Goal: Task Accomplishment & Management: Complete application form

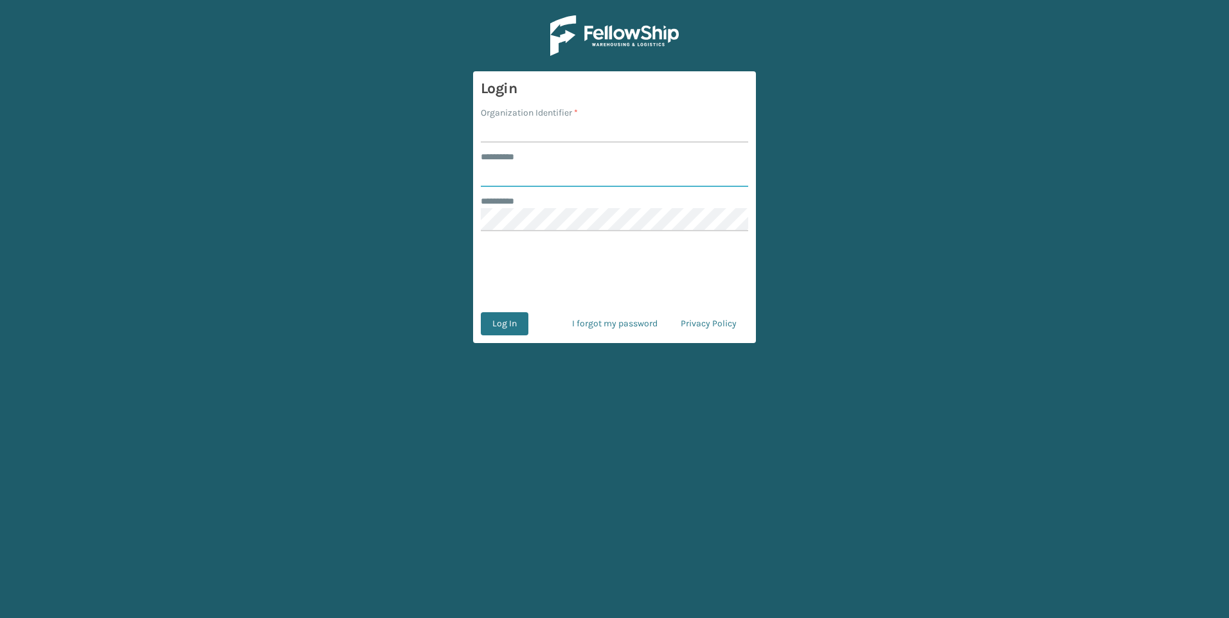
type input "********"
click at [516, 134] on input "Organization Identifier *" at bounding box center [614, 131] width 267 height 23
type input "Plush"
click at [478, 320] on form "Login Organization Identifier * Plush ******** * ******** ******** * 0cAFcWeA4p…" at bounding box center [614, 207] width 283 height 272
click at [492, 323] on button "Log In" at bounding box center [505, 323] width 48 height 23
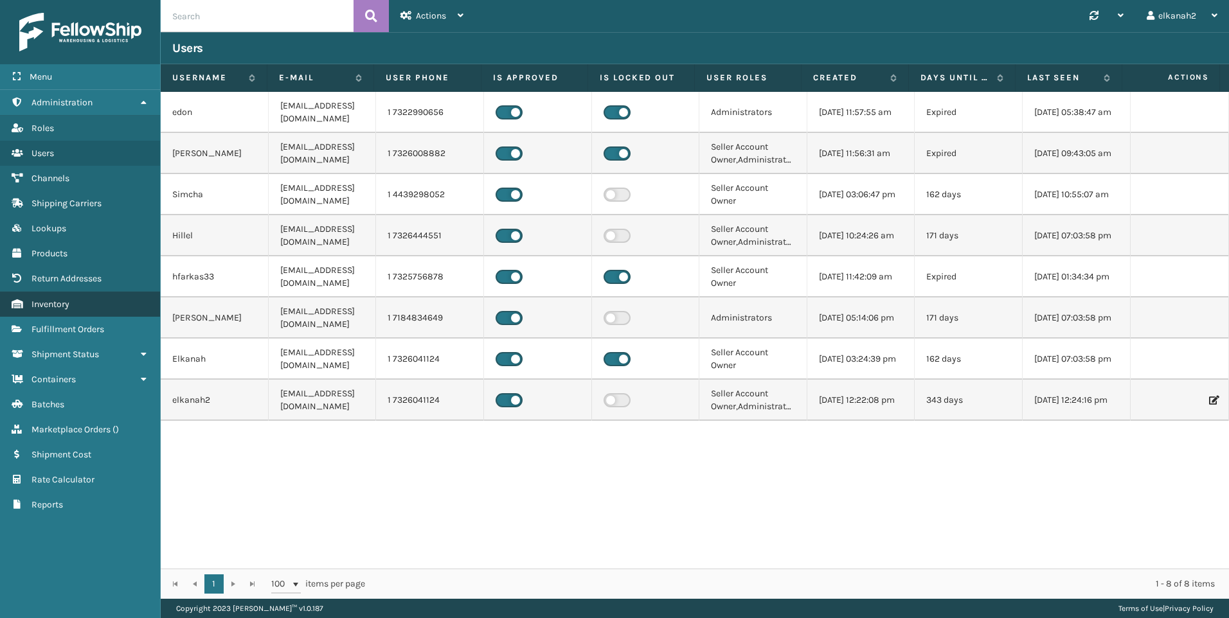
click at [86, 308] on link "Inventory" at bounding box center [80, 304] width 160 height 25
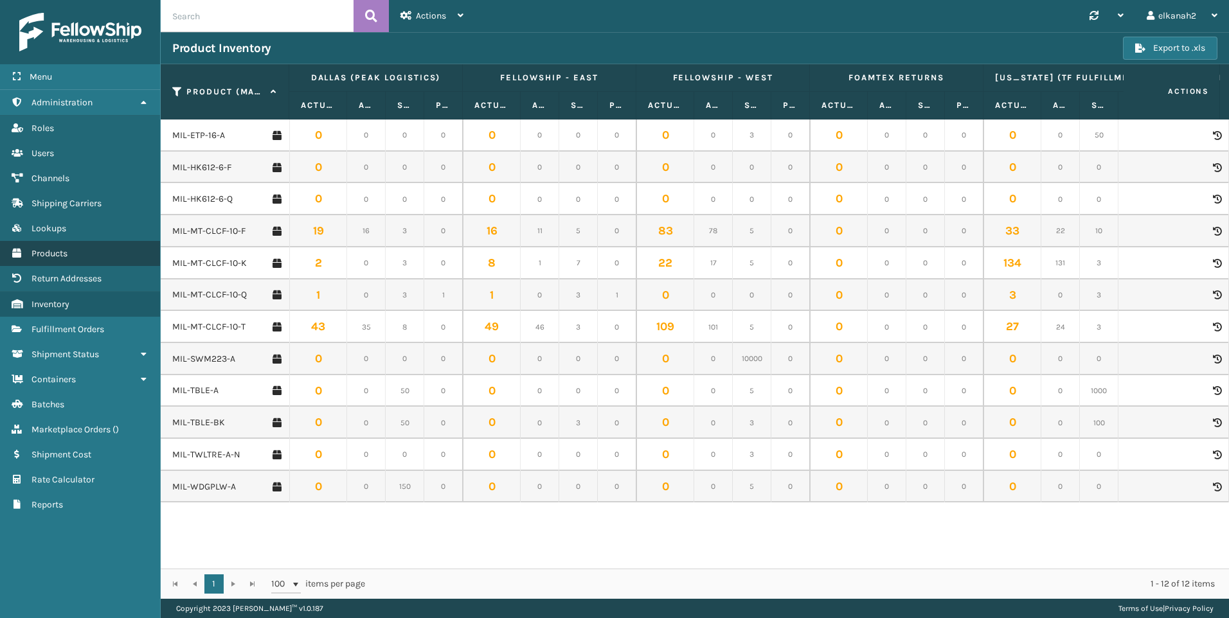
click at [62, 247] on link "Products" at bounding box center [80, 253] width 160 height 25
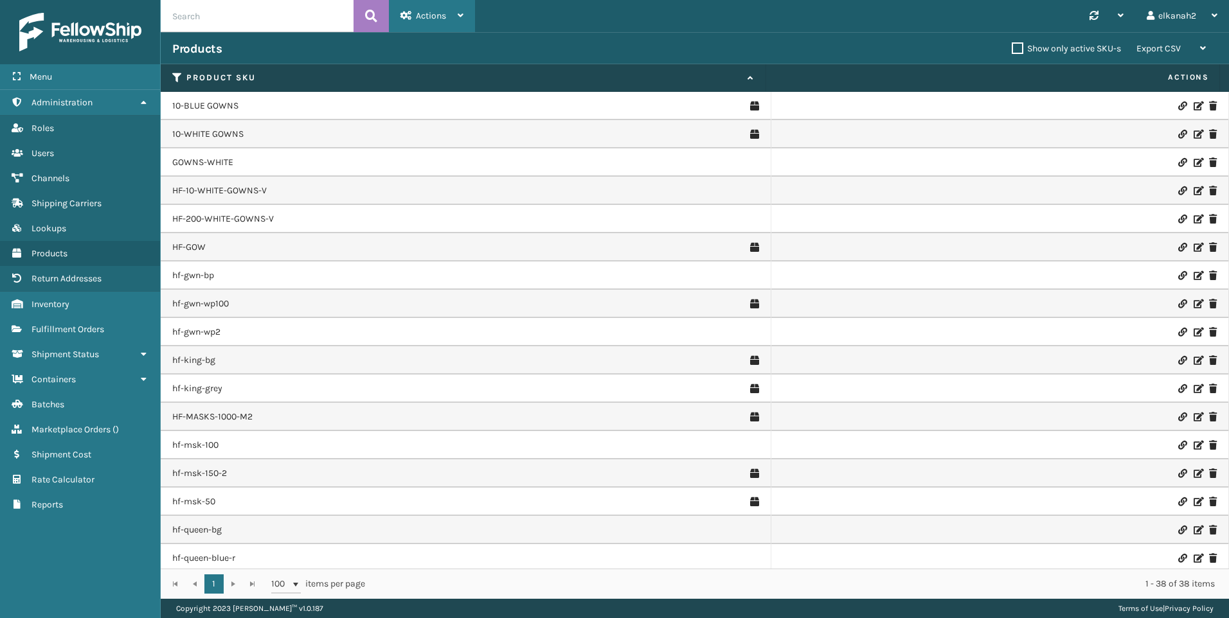
click at [417, 27] on div "Actions" at bounding box center [432, 16] width 63 height 32
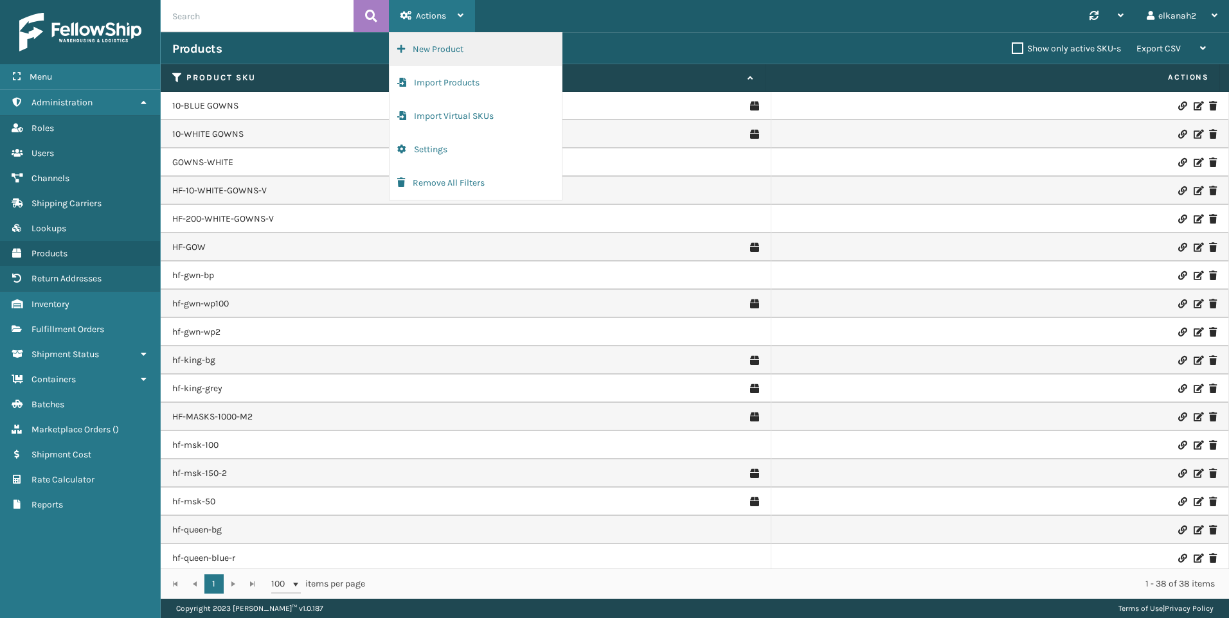
click at [430, 42] on button "New Product" at bounding box center [476, 49] width 172 height 33
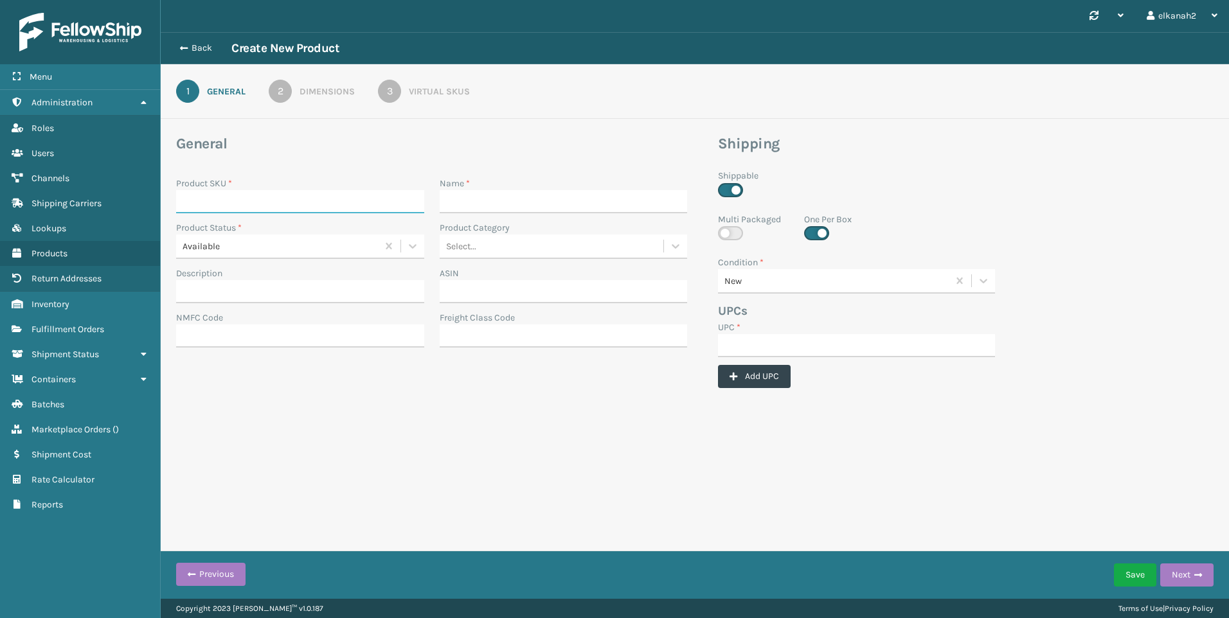
click at [268, 208] on input "Product SKU *" at bounding box center [300, 201] width 248 height 23
paste input "MIL-SFMT45-Q"
click at [184, 200] on input "MIL-SFMT45-Q" at bounding box center [288, 201] width 225 height 23
type input "MIL-SFMT45-Q"
click at [727, 351] on input "UPC *" at bounding box center [856, 345] width 277 height 23
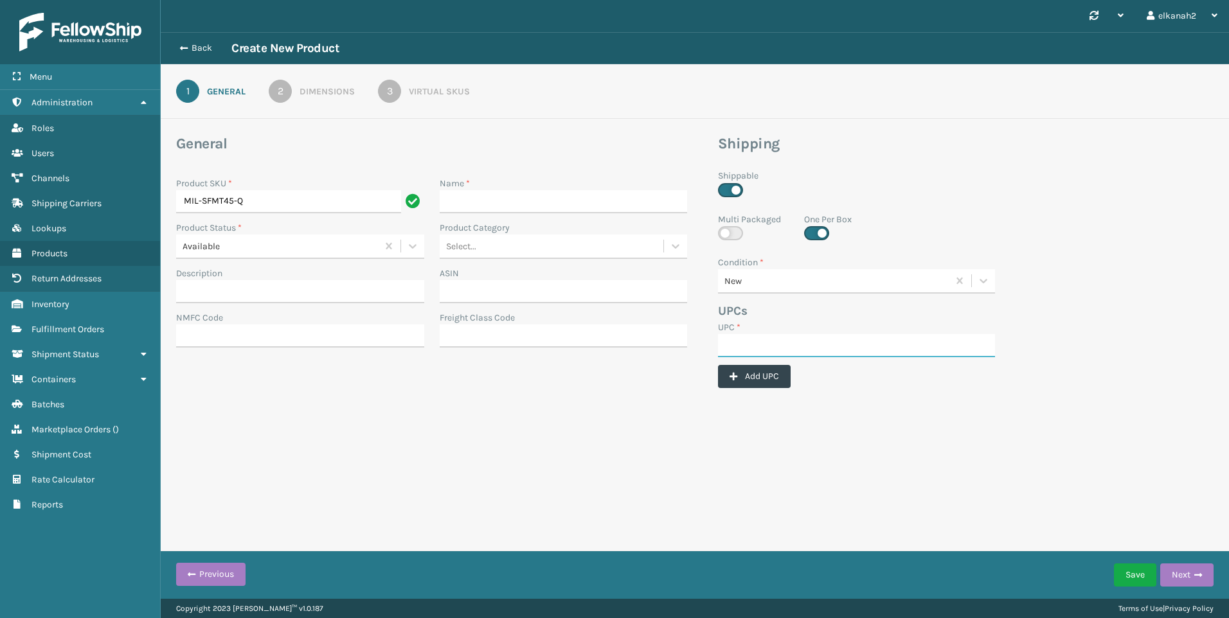
paste input "840985116927"
type input "840985116927"
click at [485, 205] on input "Name *" at bounding box center [564, 201] width 248 height 23
paste input "[PERSON_NAME] 4.5-Inch [MEDICAL_DATA] Replacement Mattress for Queen Size Sleep…"
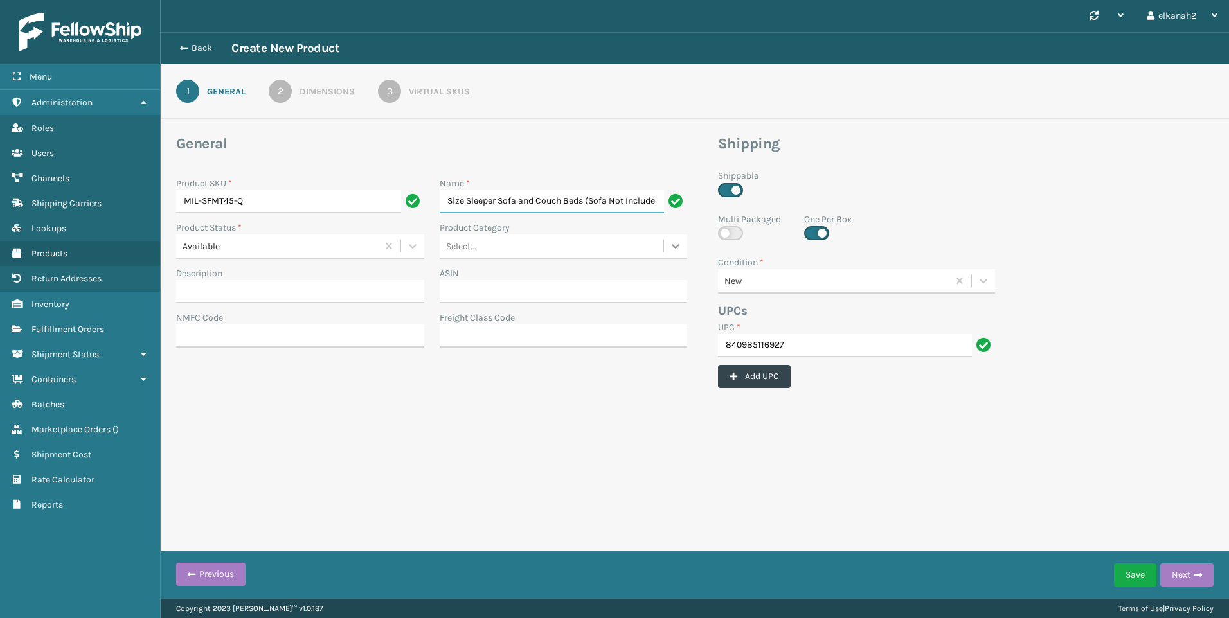
type input "[PERSON_NAME] 4.5-Inch [MEDICAL_DATA] Replacement Mattress for Queen Size Sleep…"
click at [670, 251] on icon at bounding box center [675, 246] width 13 height 13
click at [465, 394] on div "Home and Garden" at bounding box center [564, 398] width 248 height 24
click at [276, 89] on div "2" at bounding box center [280, 91] width 23 height 23
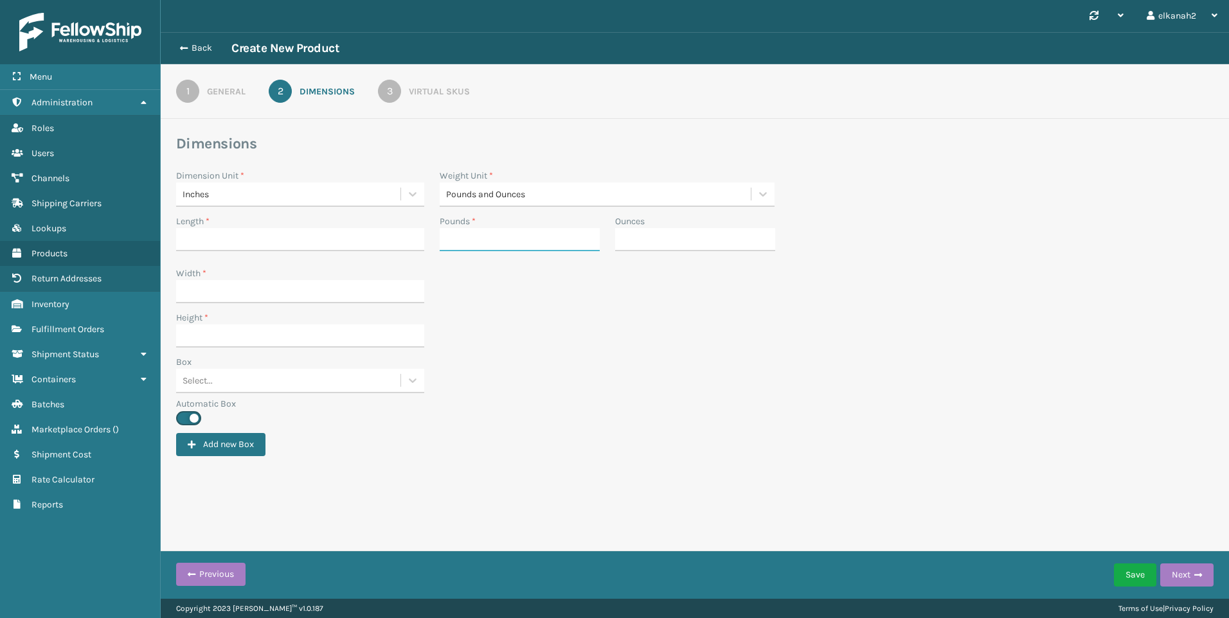
click at [462, 242] on input "Pounds *" at bounding box center [520, 239] width 160 height 23
type input "26"
click at [634, 241] on input "Ounces" at bounding box center [695, 239] width 160 height 23
type input "5"
click at [199, 295] on input "Width *" at bounding box center [300, 291] width 248 height 23
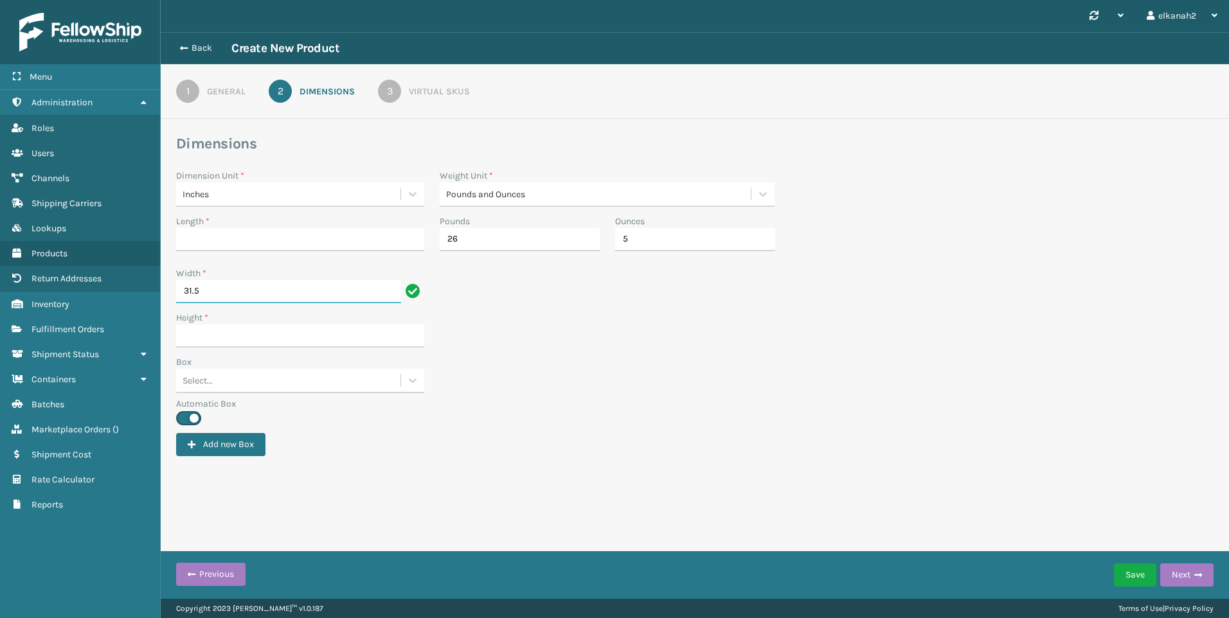
type input "31.5"
click at [197, 239] on input "Length *" at bounding box center [300, 239] width 248 height 23
type input "12"
click at [193, 338] on input "Height *" at bounding box center [300, 336] width 248 height 23
type input "12"
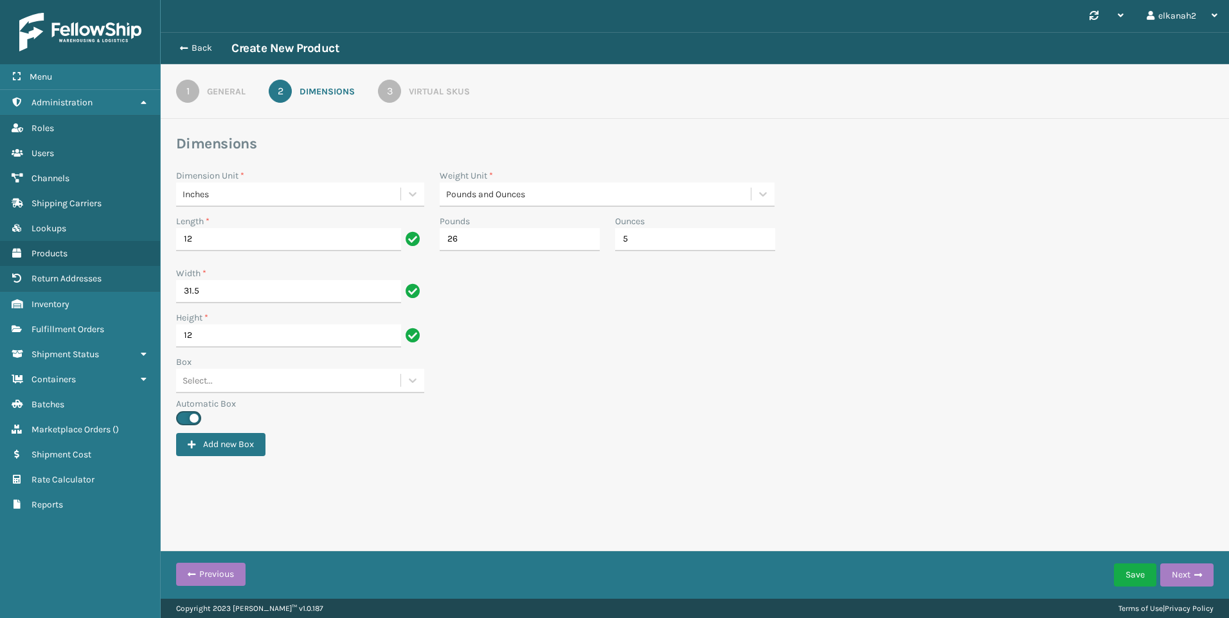
click at [575, 404] on label "Automatic Box" at bounding box center [695, 404] width 1038 height 14
click at [1133, 575] on button "Save" at bounding box center [1135, 575] width 42 height 23
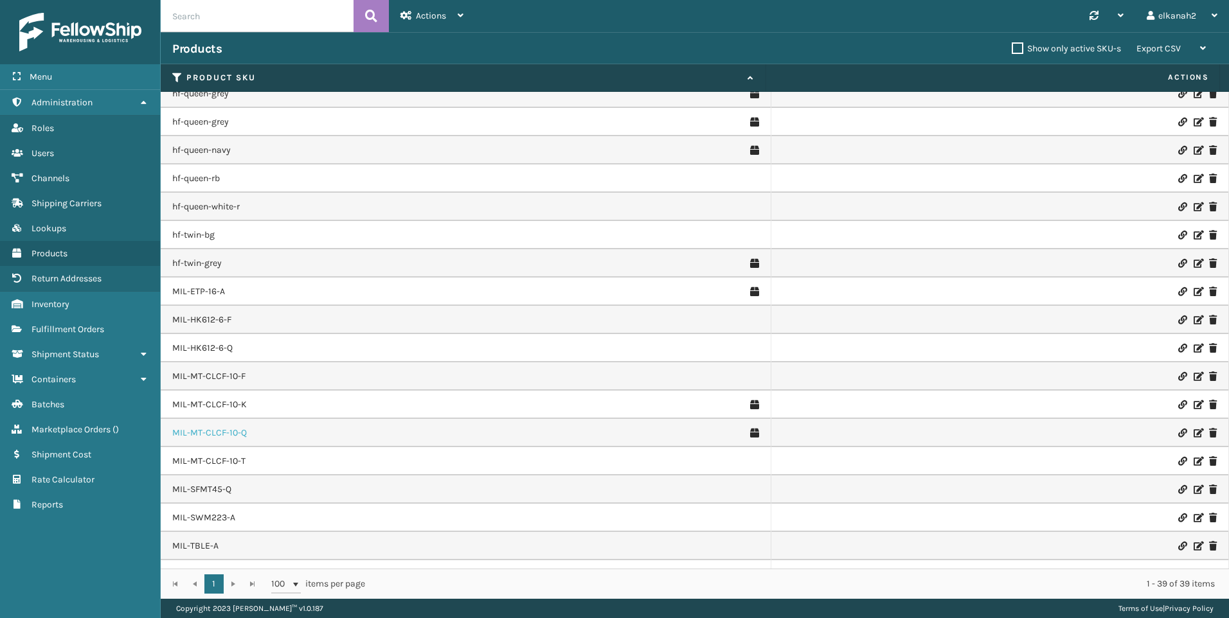
scroll to position [579, 0]
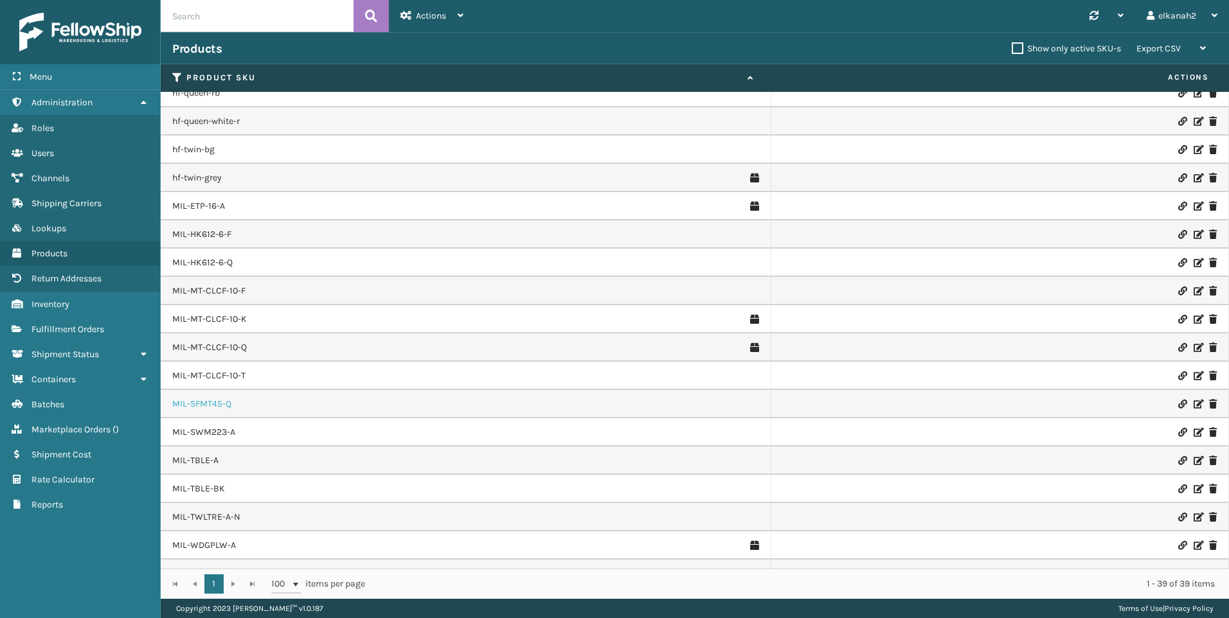
click at [203, 403] on link "MIL-SFMT45-Q" at bounding box center [201, 404] width 59 height 13
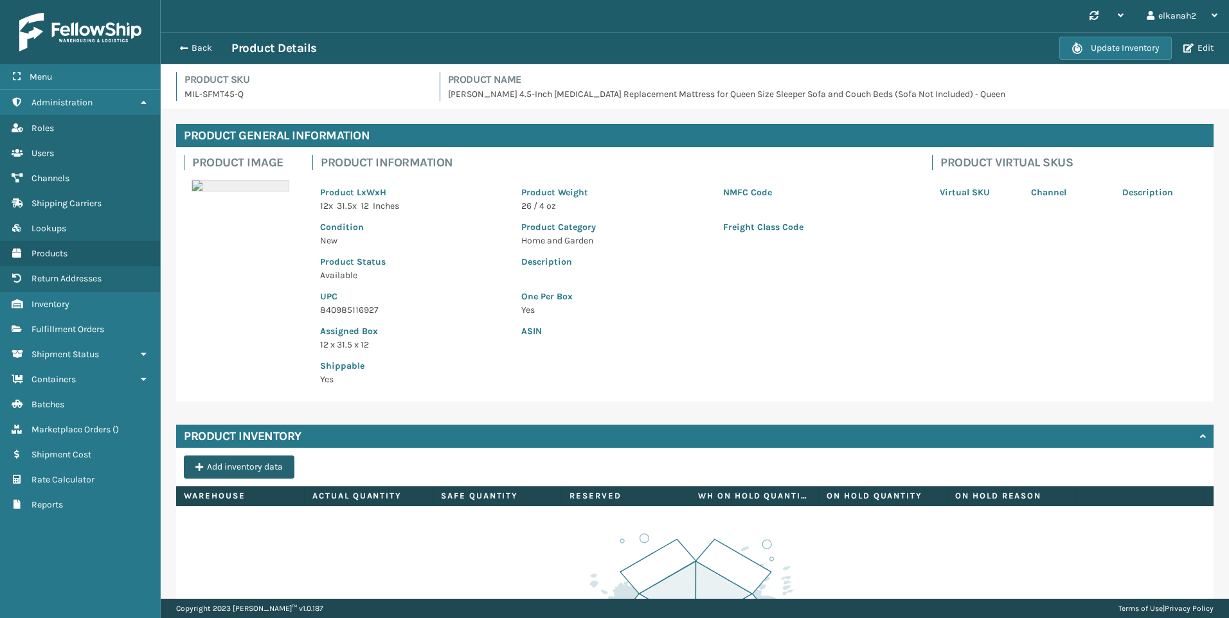
click at [251, 469] on button "Add inventory data" at bounding box center [239, 467] width 111 height 23
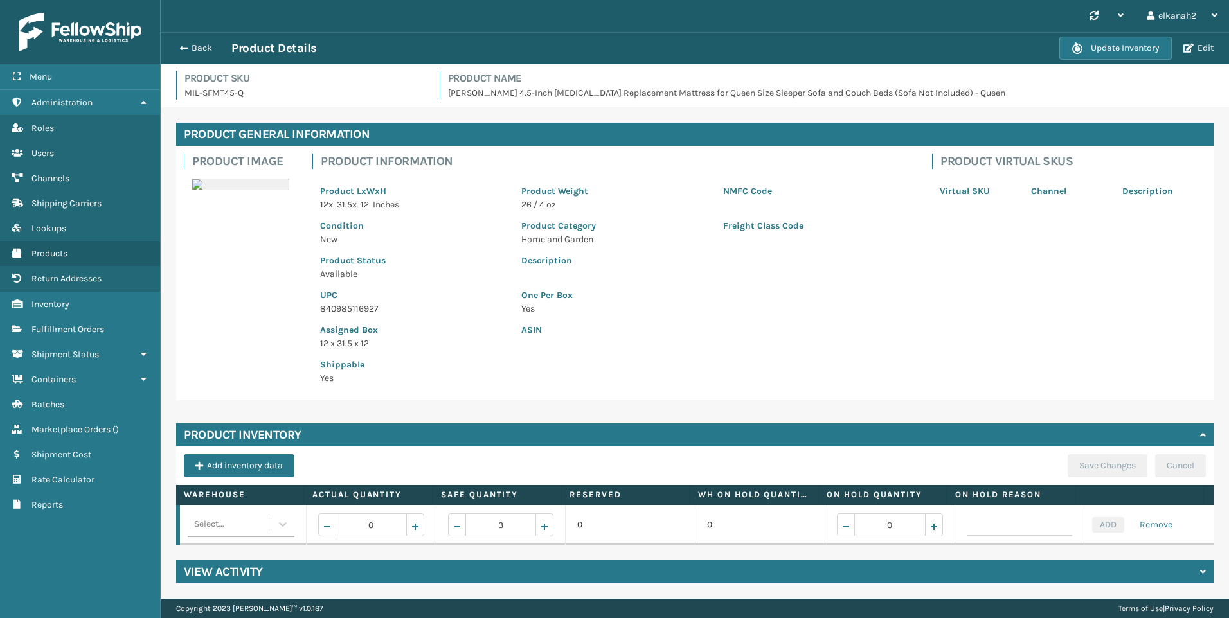
scroll to position [11, 0]
click at [277, 518] on icon at bounding box center [282, 524] width 13 height 13
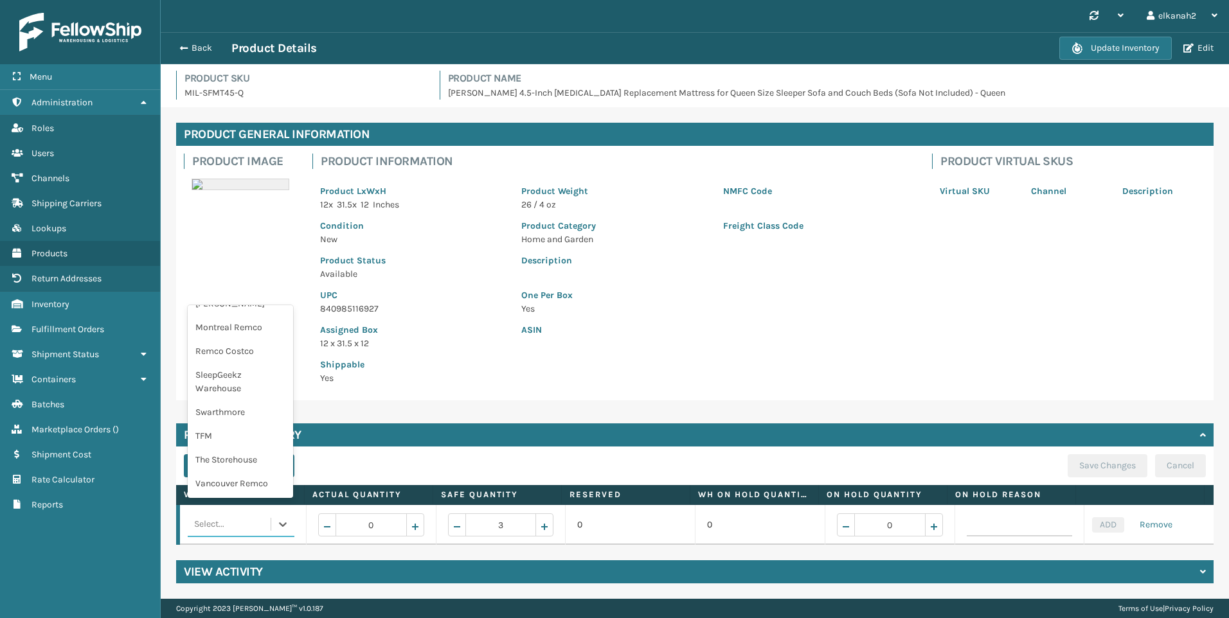
scroll to position [321, 0]
click at [218, 429] on div "TFM" at bounding box center [240, 436] width 105 height 24
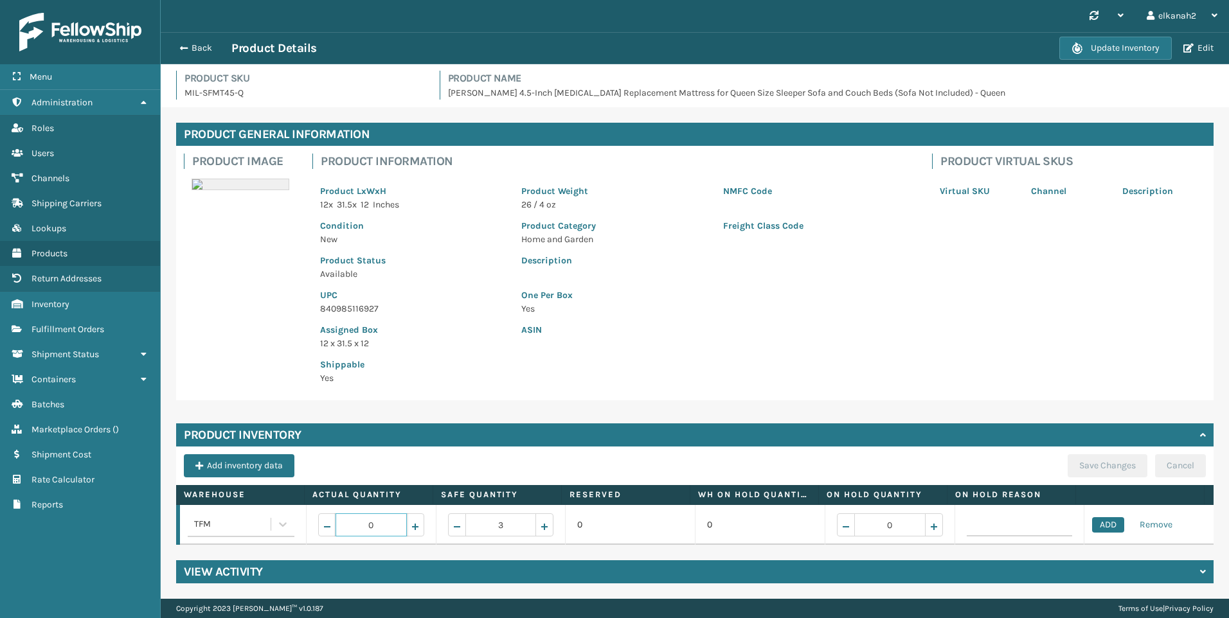
drag, startPoint x: 385, startPoint y: 518, endPoint x: 342, endPoint y: 510, distance: 43.7
click at [342, 514] on input "0" at bounding box center [371, 525] width 71 height 23
type input "278"
click at [1092, 518] on button "ADD" at bounding box center [1108, 525] width 32 height 15
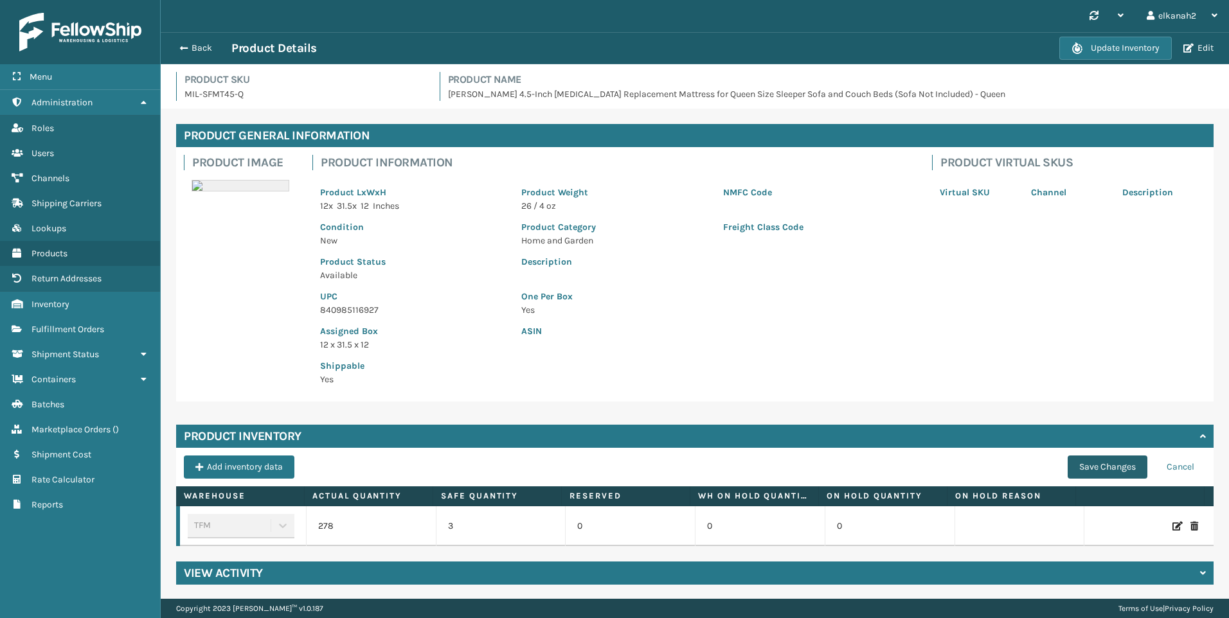
click at [1076, 465] on button "Save Changes" at bounding box center [1108, 467] width 80 height 23
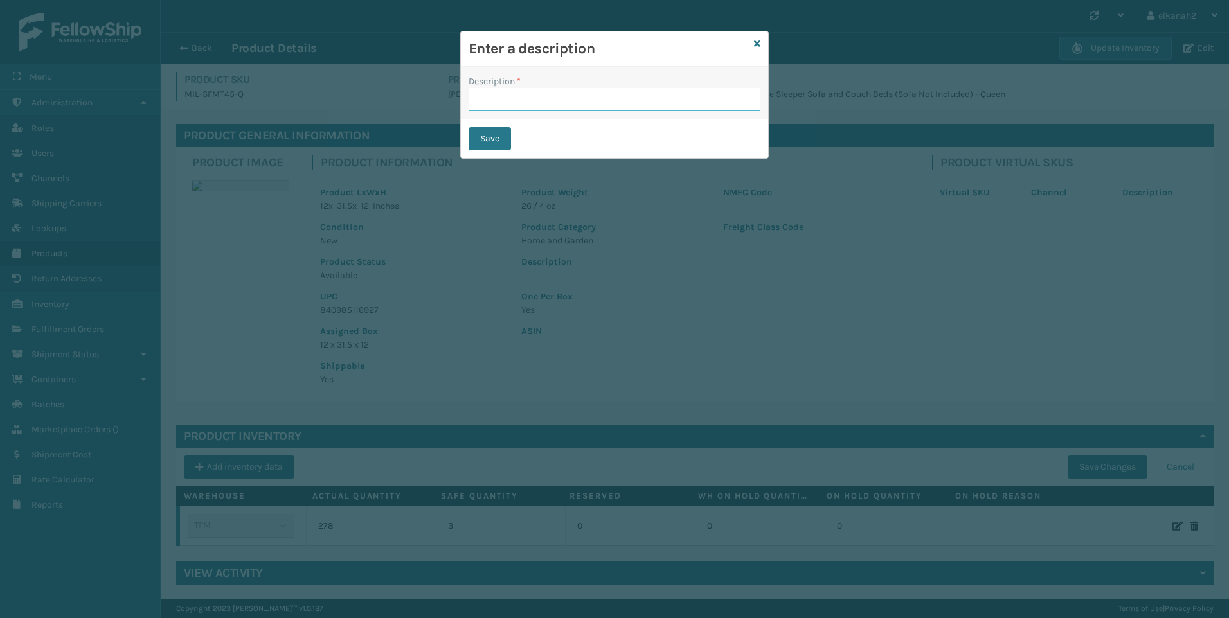
click at [501, 94] on input "Description *" at bounding box center [615, 99] width 292 height 23
type input "Initial entry"
click at [482, 143] on button "Save" at bounding box center [490, 138] width 42 height 23
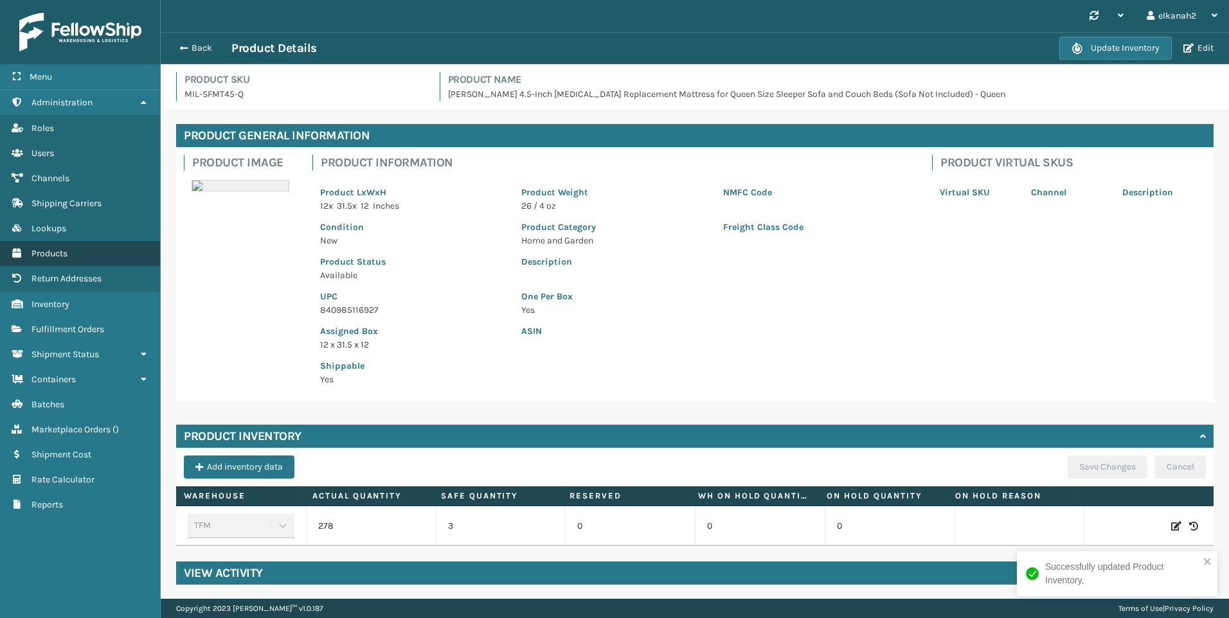
click at [51, 257] on span "Products" at bounding box center [50, 253] width 36 height 11
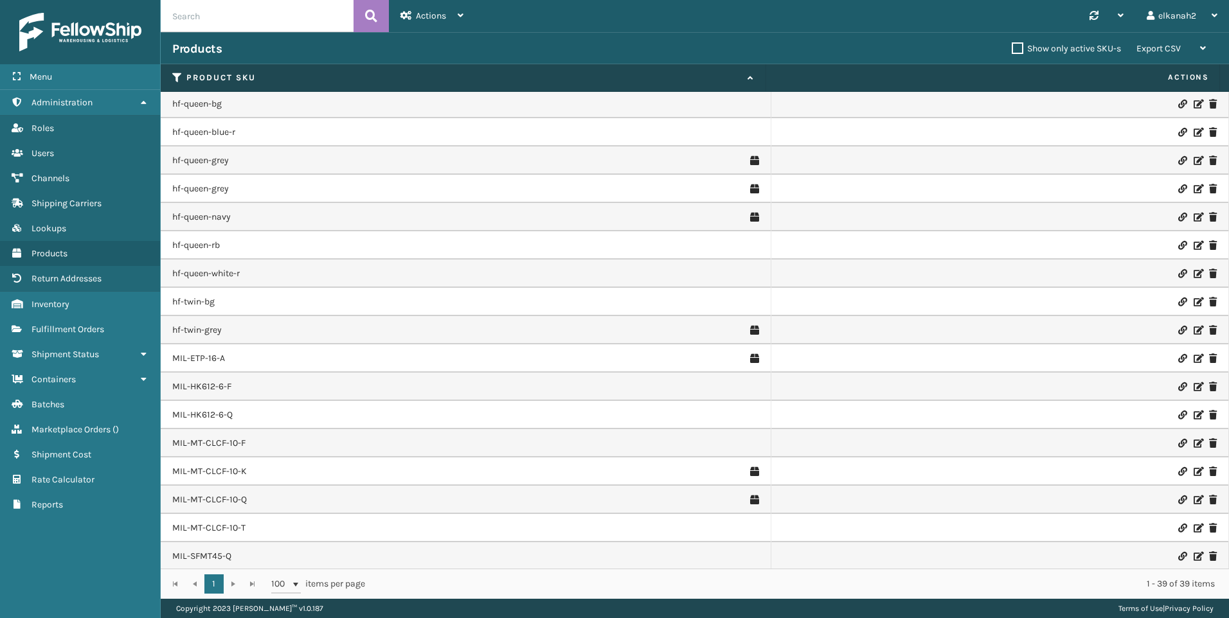
scroll to position [626, 0]
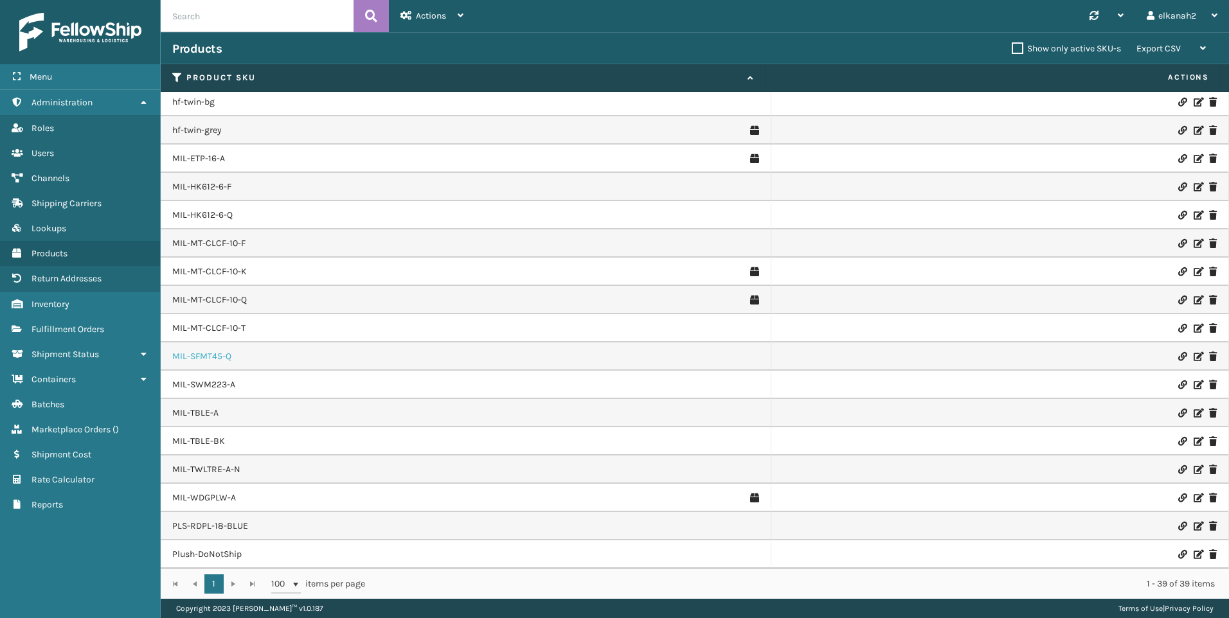
click at [192, 352] on link "MIL-SFMT45-Q" at bounding box center [201, 356] width 59 height 13
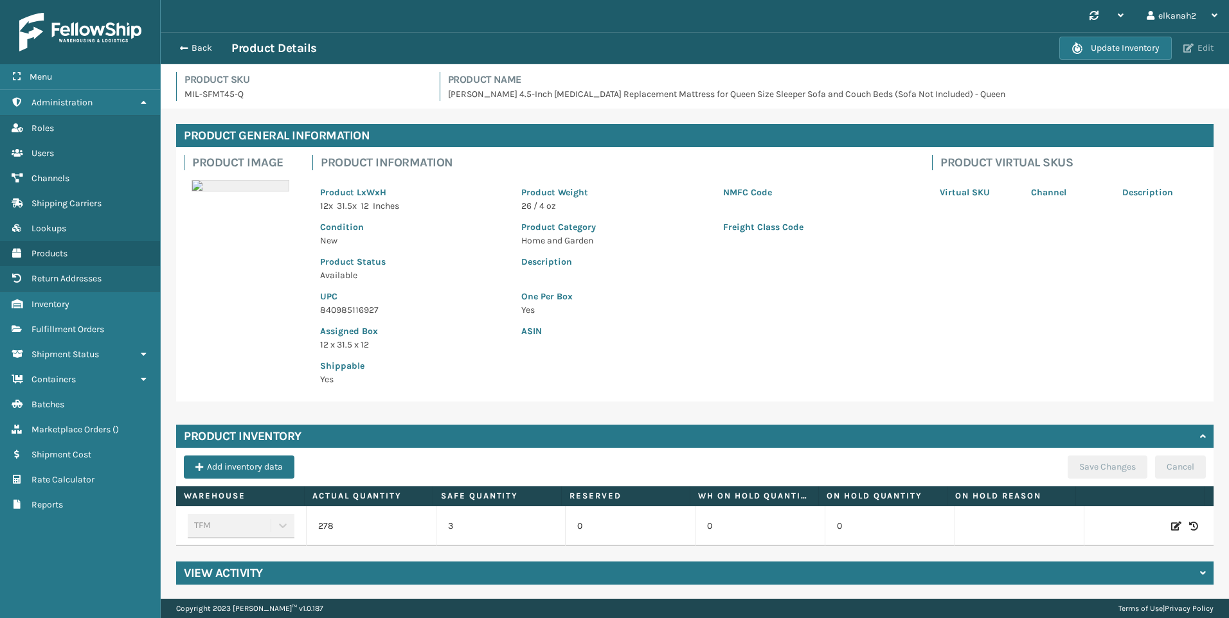
click at [1193, 50] on span "button" at bounding box center [1189, 48] width 10 height 9
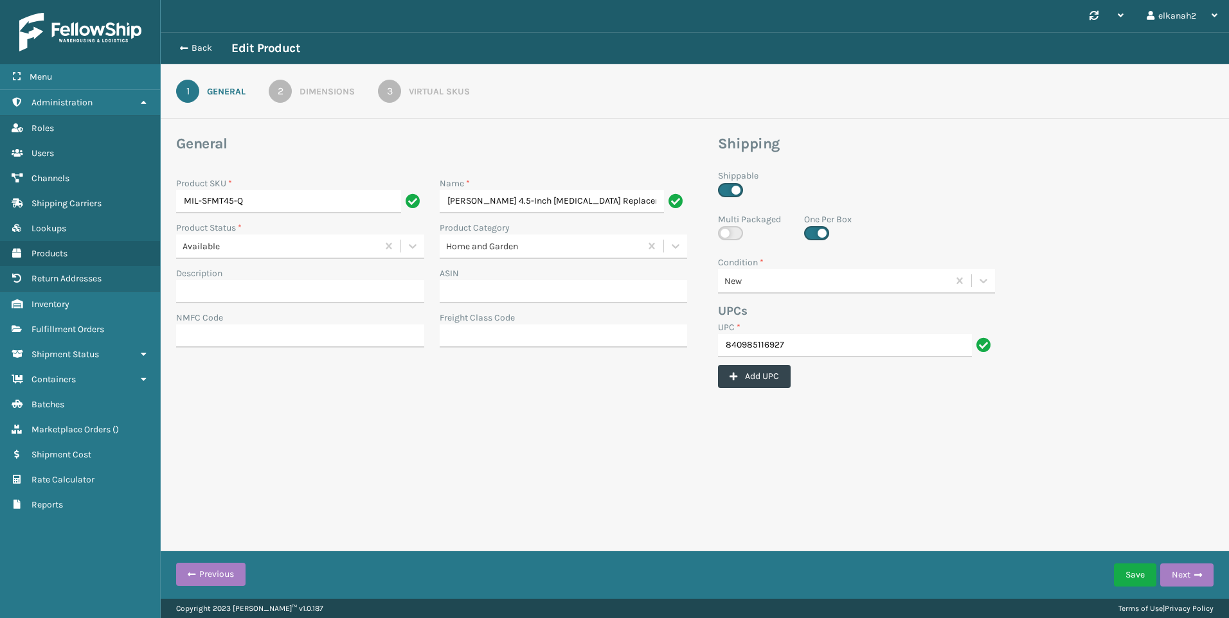
scroll to position [0, 309]
click at [399, 91] on div "3" at bounding box center [389, 91] width 23 height 23
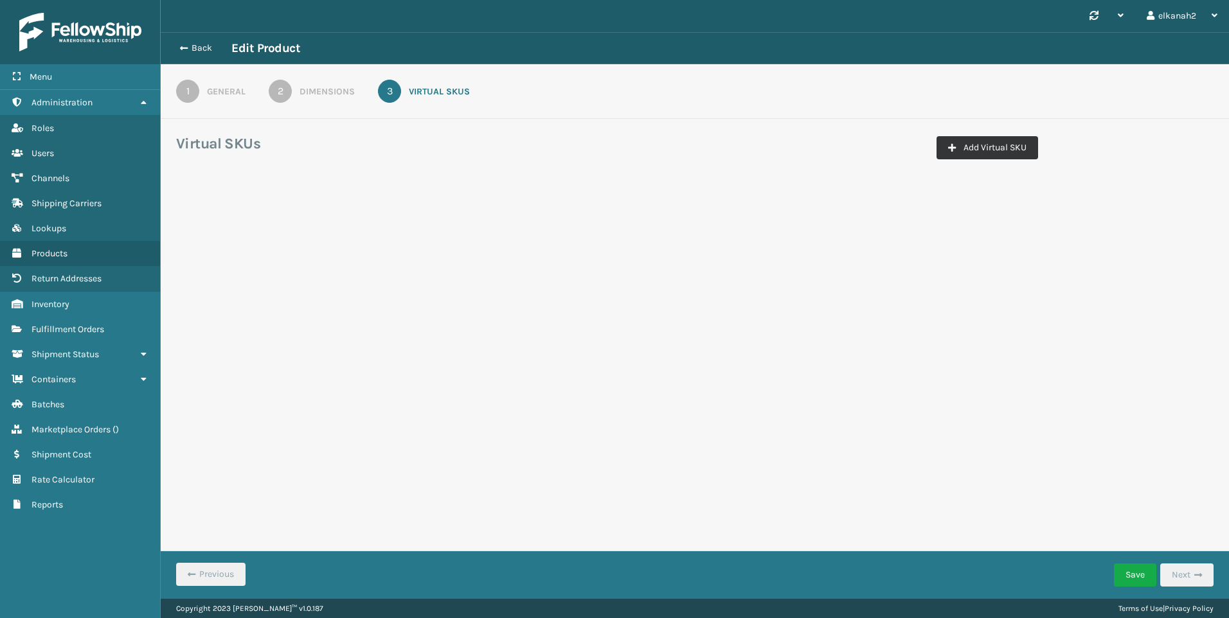
click at [994, 152] on button "Add Virtual SKU" at bounding box center [988, 147] width 102 height 23
click at [262, 225] on input "Virtual SKU *" at bounding box center [249, 225] width 128 height 23
paste input "SFMT45-Q"
click at [194, 223] on input "SFMT45-Q" at bounding box center [237, 225] width 105 height 23
type input "PLS-SFMT45-Q"
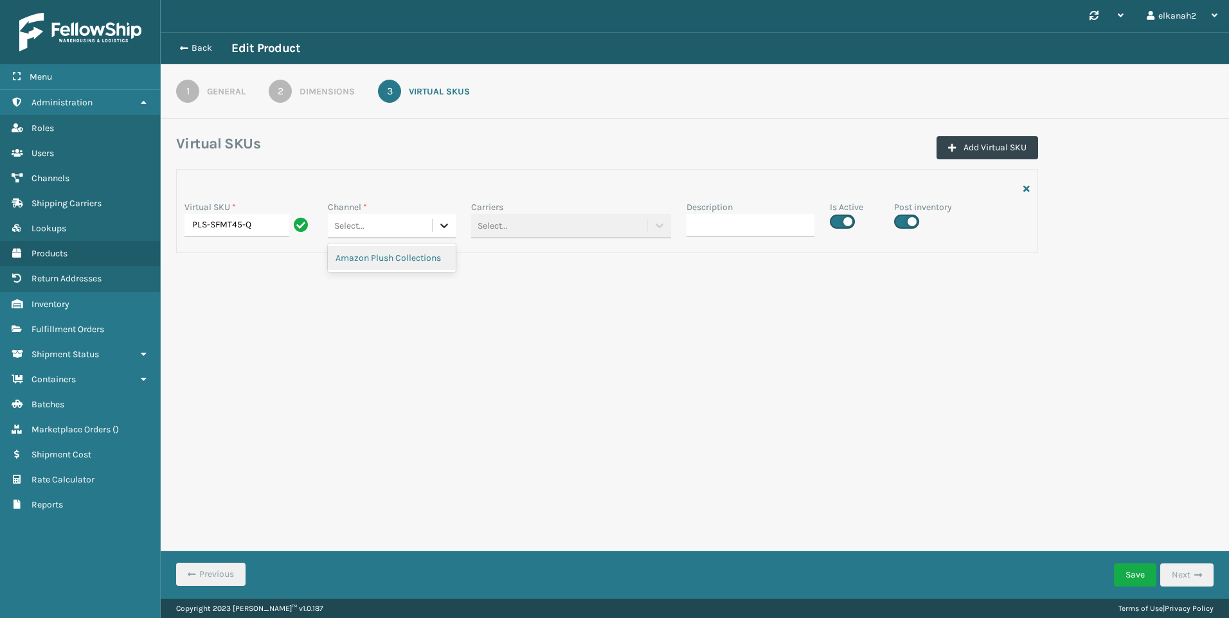
click at [445, 228] on icon at bounding box center [444, 225] width 13 height 13
click at [424, 251] on div "Amazon Plush Collections" at bounding box center [392, 258] width 128 height 24
click at [850, 222] on label at bounding box center [842, 222] width 25 height 14
click at [838, 222] on input "checkbox" at bounding box center [834, 218] width 8 height 8
checkbox input "false"
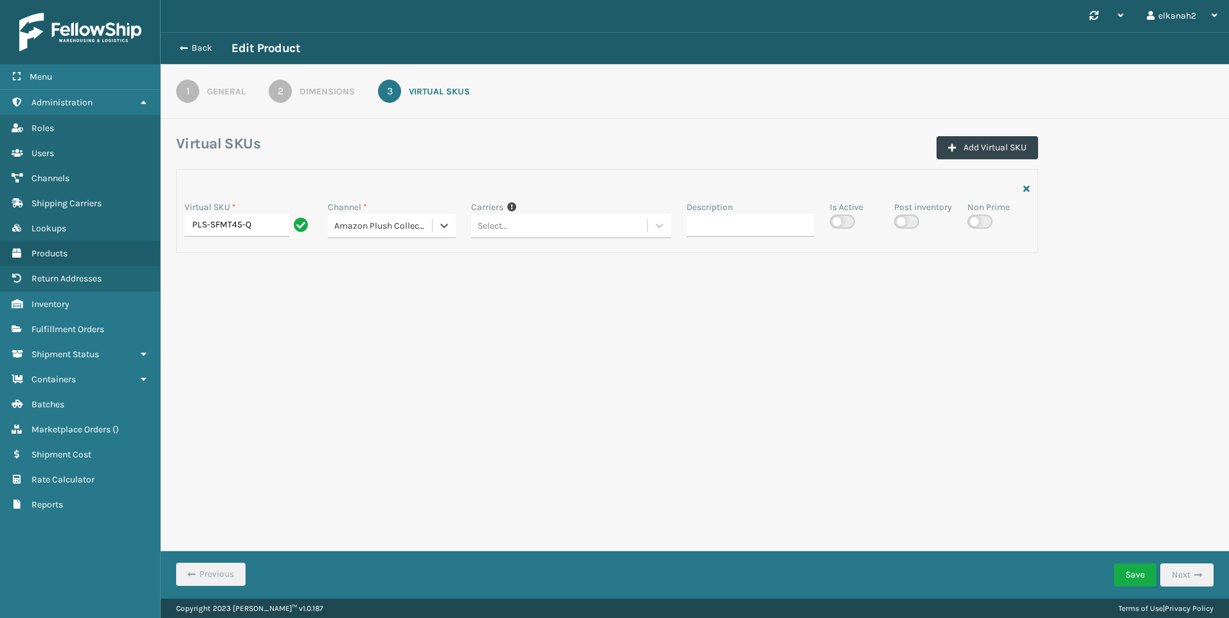
checkbox input "false"
click at [847, 305] on form "Virtual SKUs Add Virtual SKU Virtual SKU * PLS-SFMT45-Q Channel * Amazon Plush …" at bounding box center [695, 221] width 1068 height 174
click at [1132, 570] on button "Save" at bounding box center [1135, 575] width 42 height 23
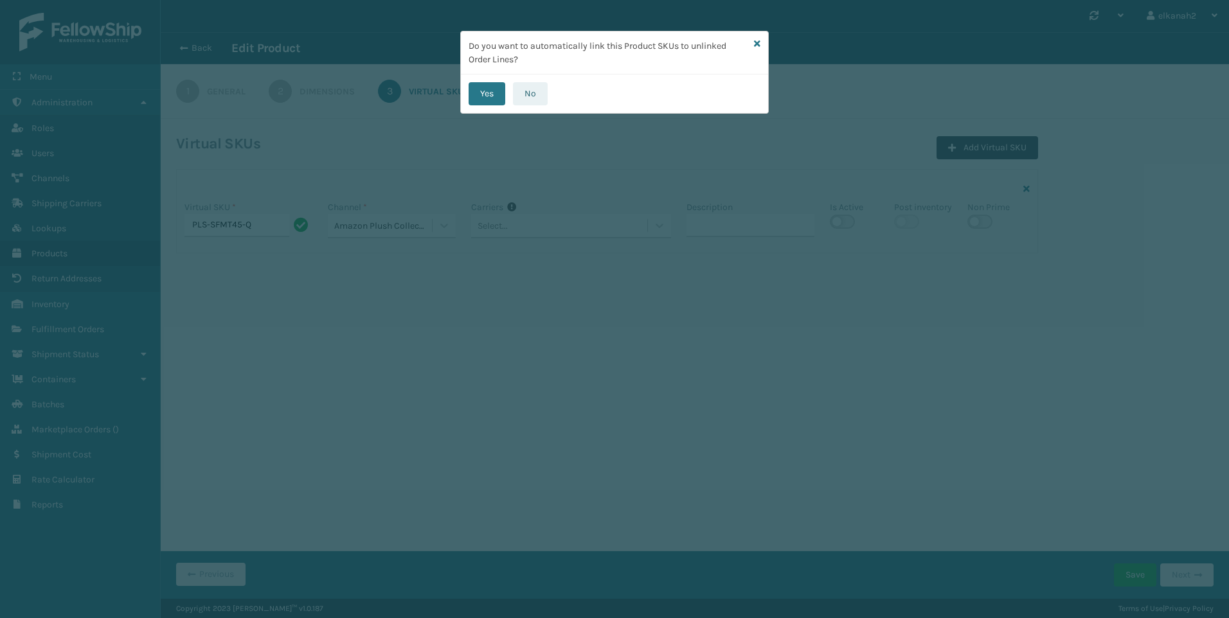
click at [530, 95] on button "No" at bounding box center [530, 93] width 35 height 23
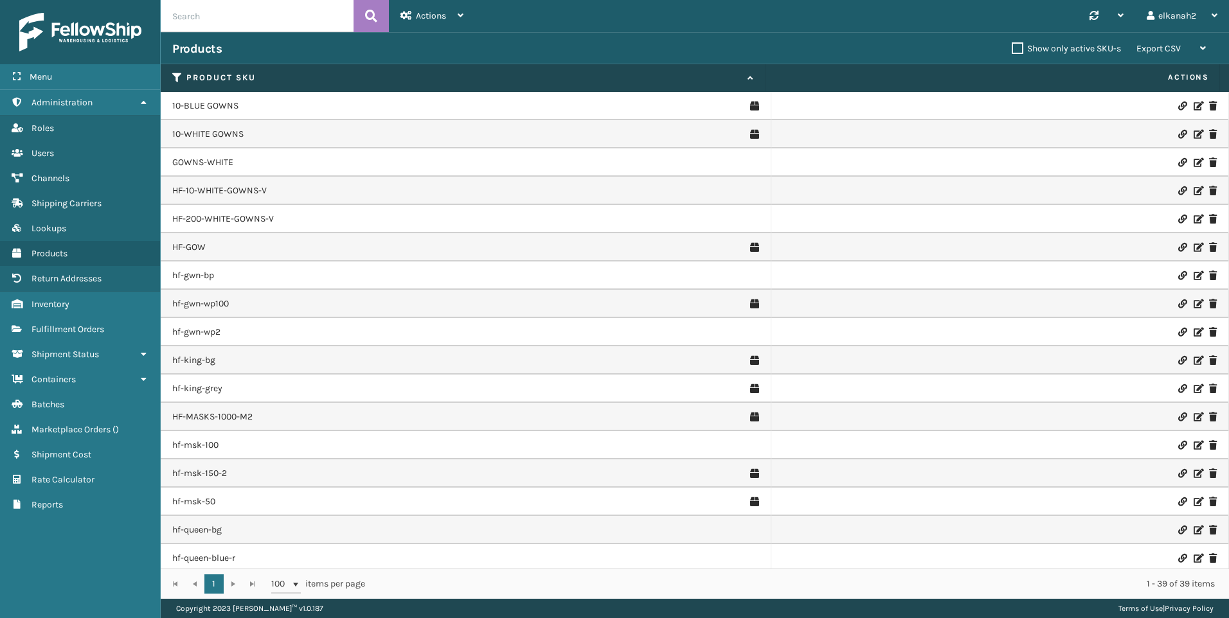
scroll to position [626, 0]
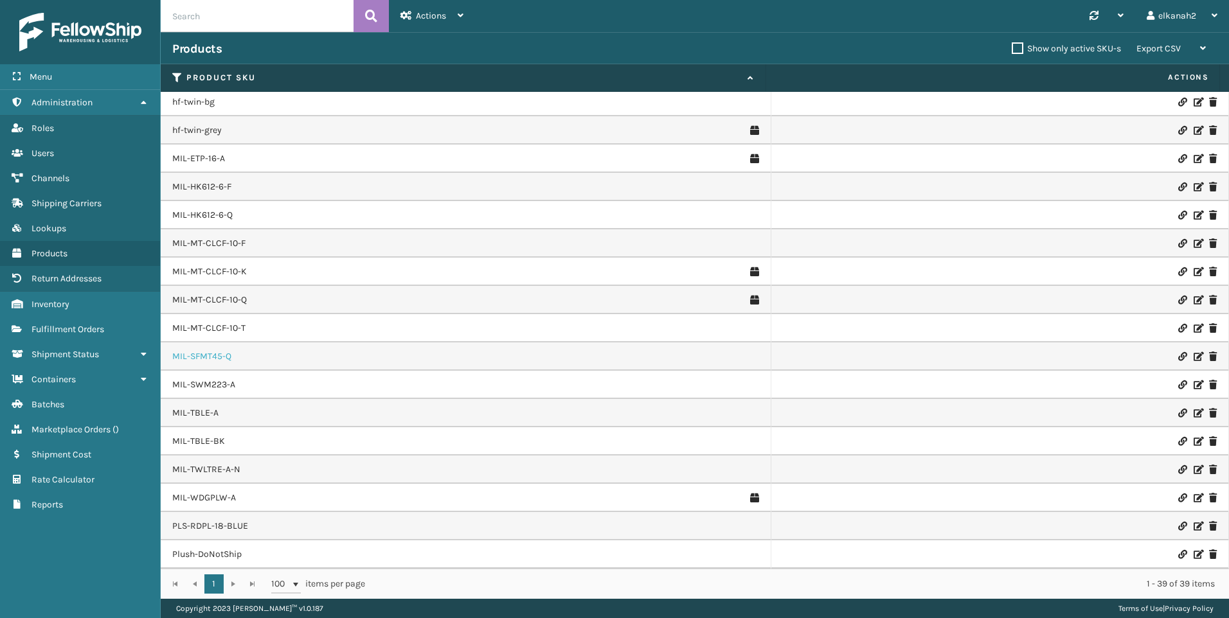
click at [217, 355] on link "MIL-SFMT45-Q" at bounding box center [201, 356] width 59 height 13
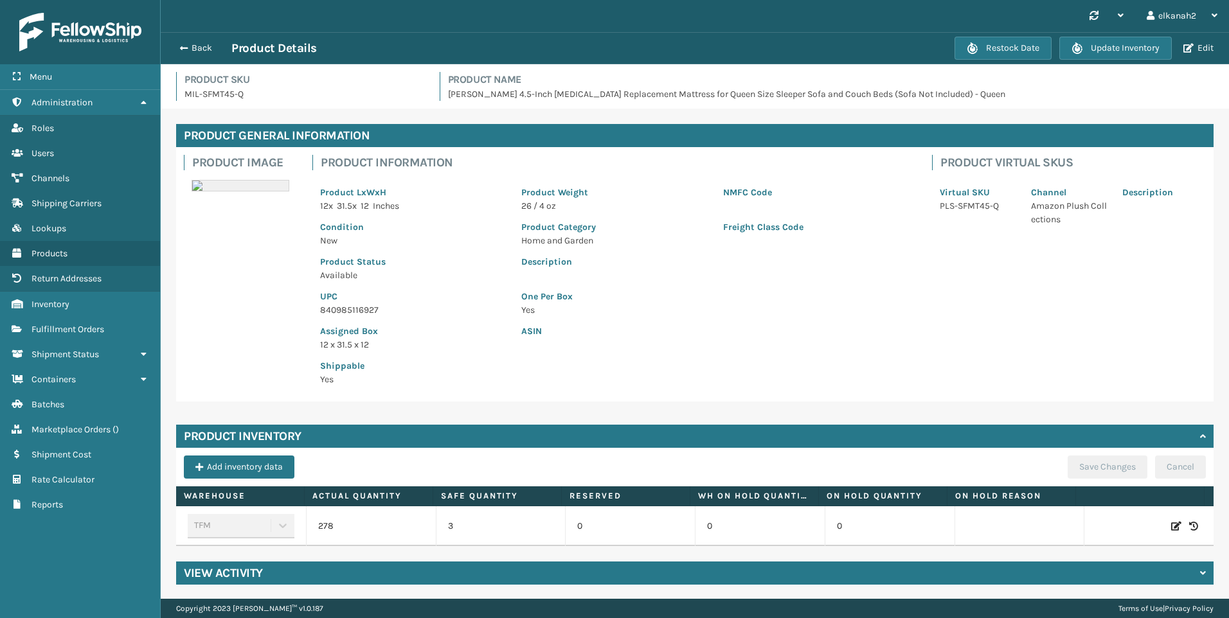
scroll to position [11, 0]
